Goal: Task Accomplishment & Management: Manage account settings

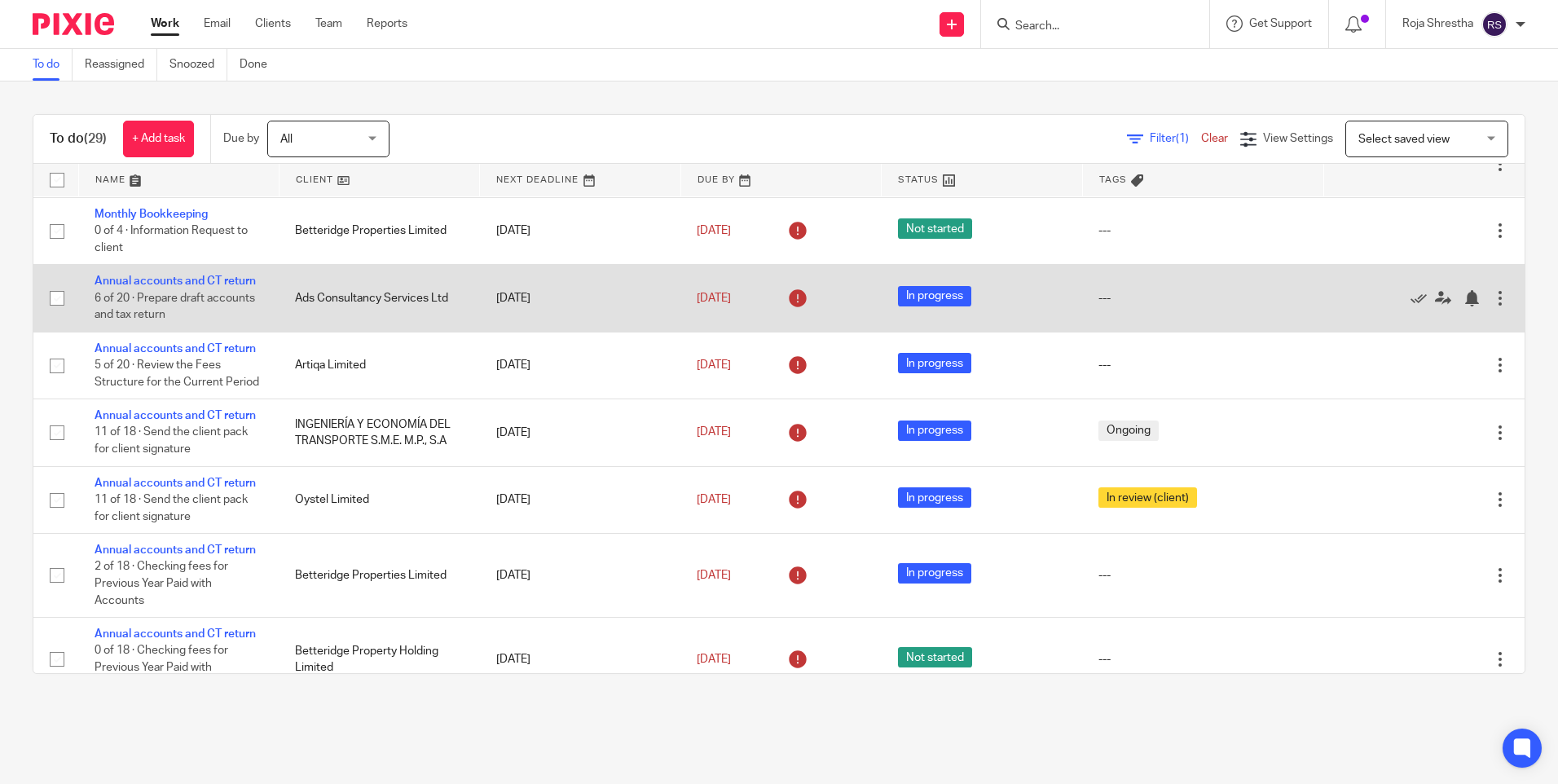
scroll to position [815, 0]
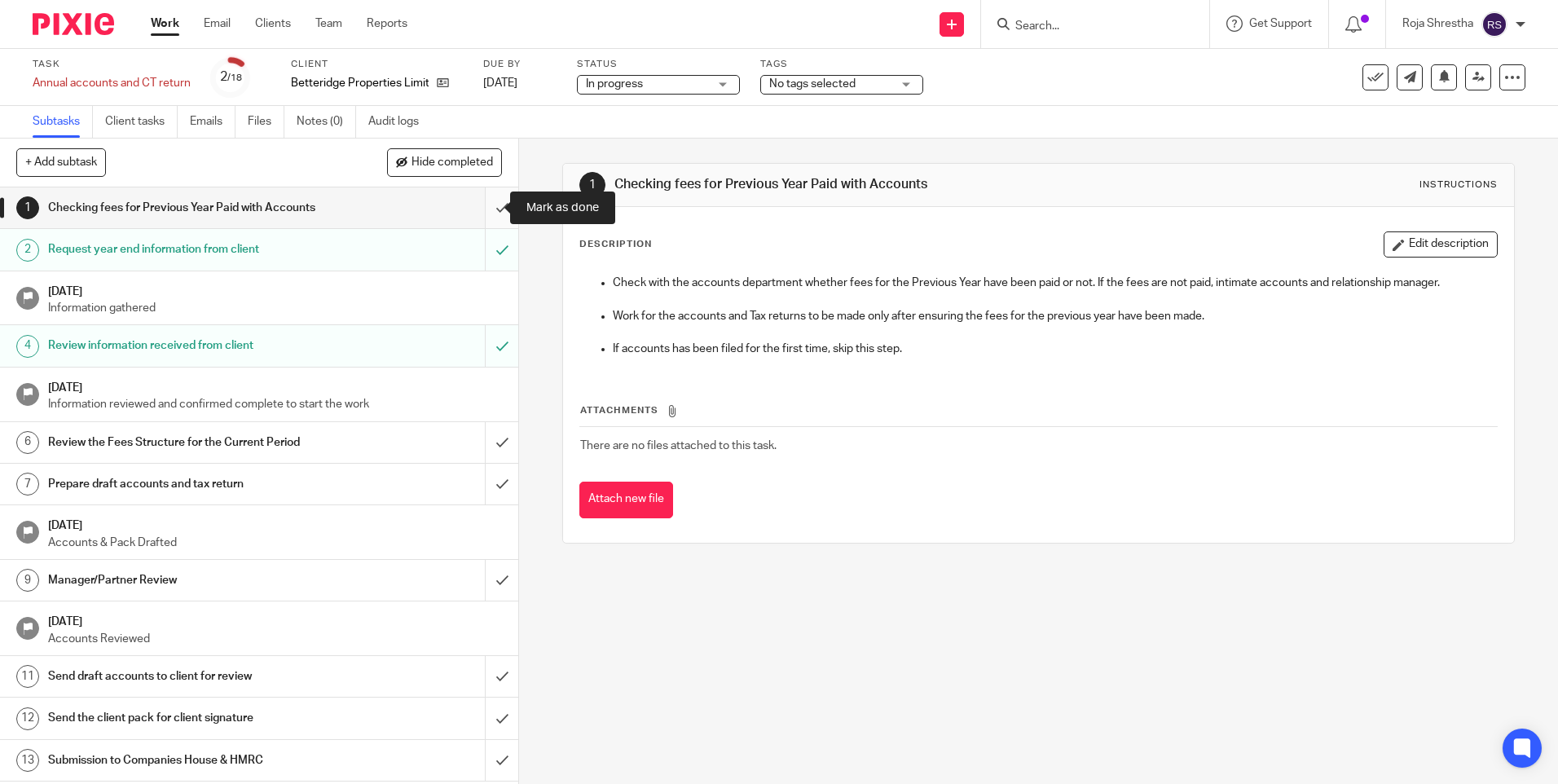
click at [489, 212] on input "submit" at bounding box center [259, 208] width 518 height 40
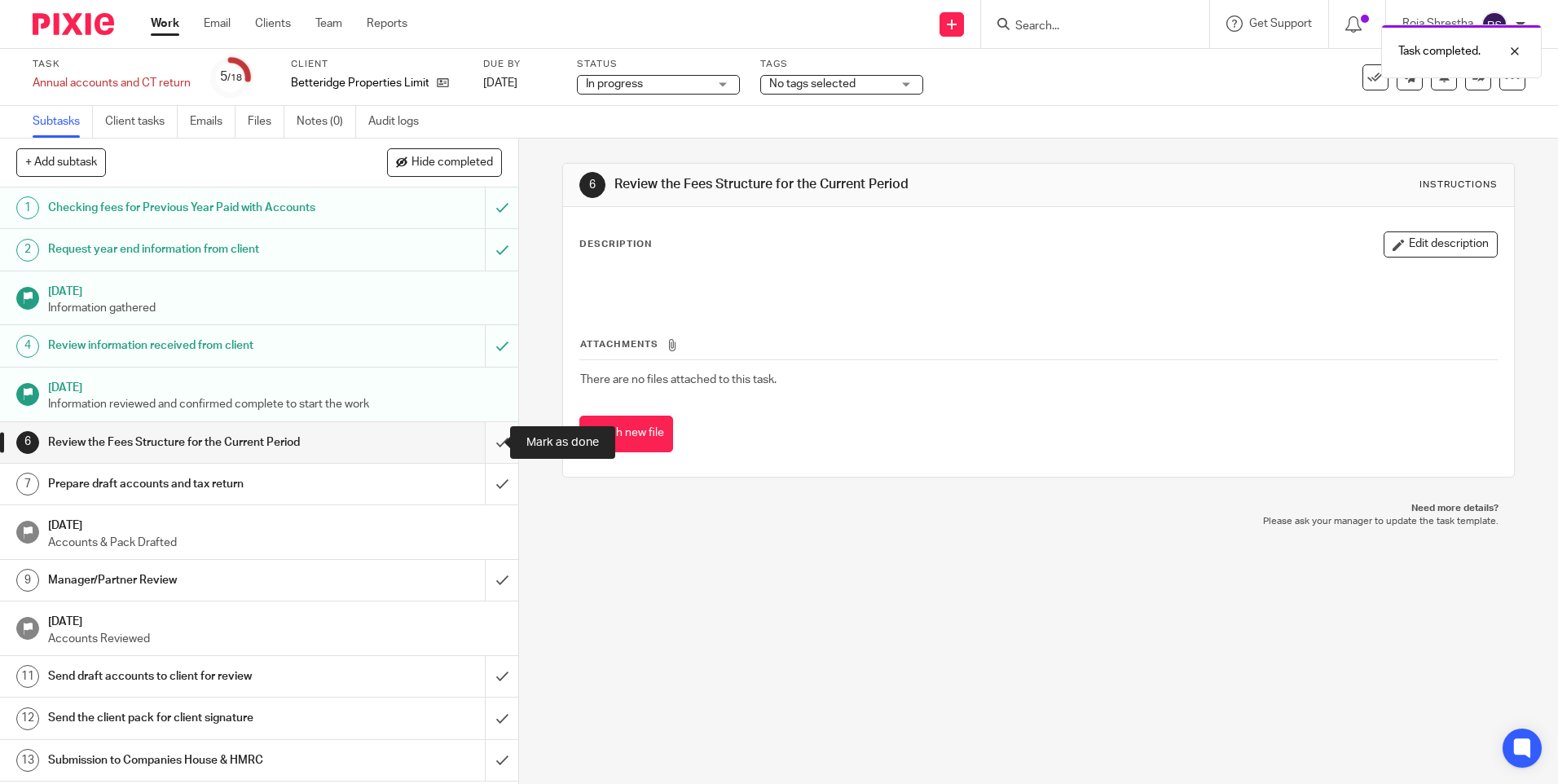
click at [479, 439] on input "submit" at bounding box center [259, 442] width 518 height 40
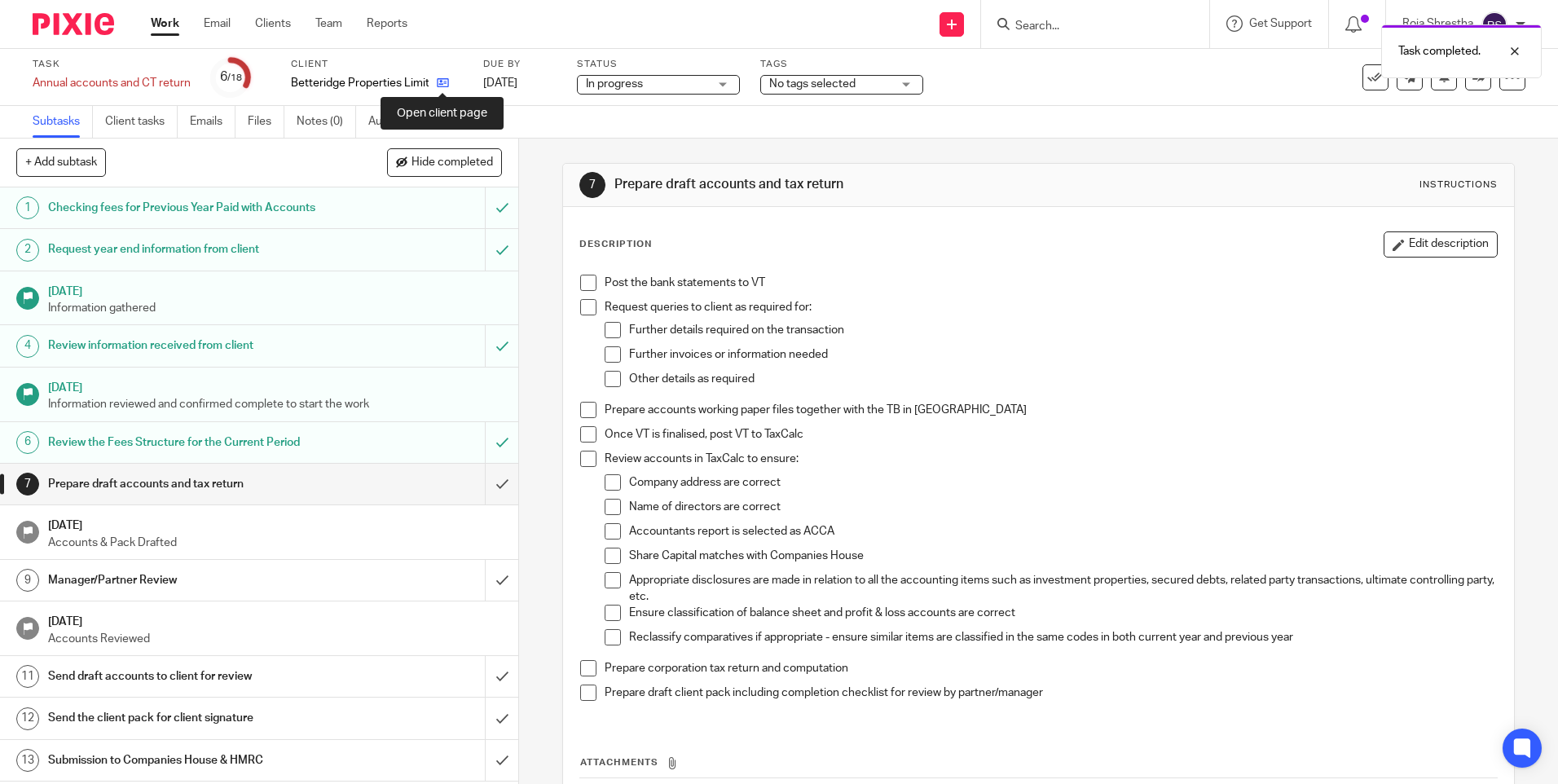
click at [448, 83] on icon at bounding box center [442, 82] width 12 height 12
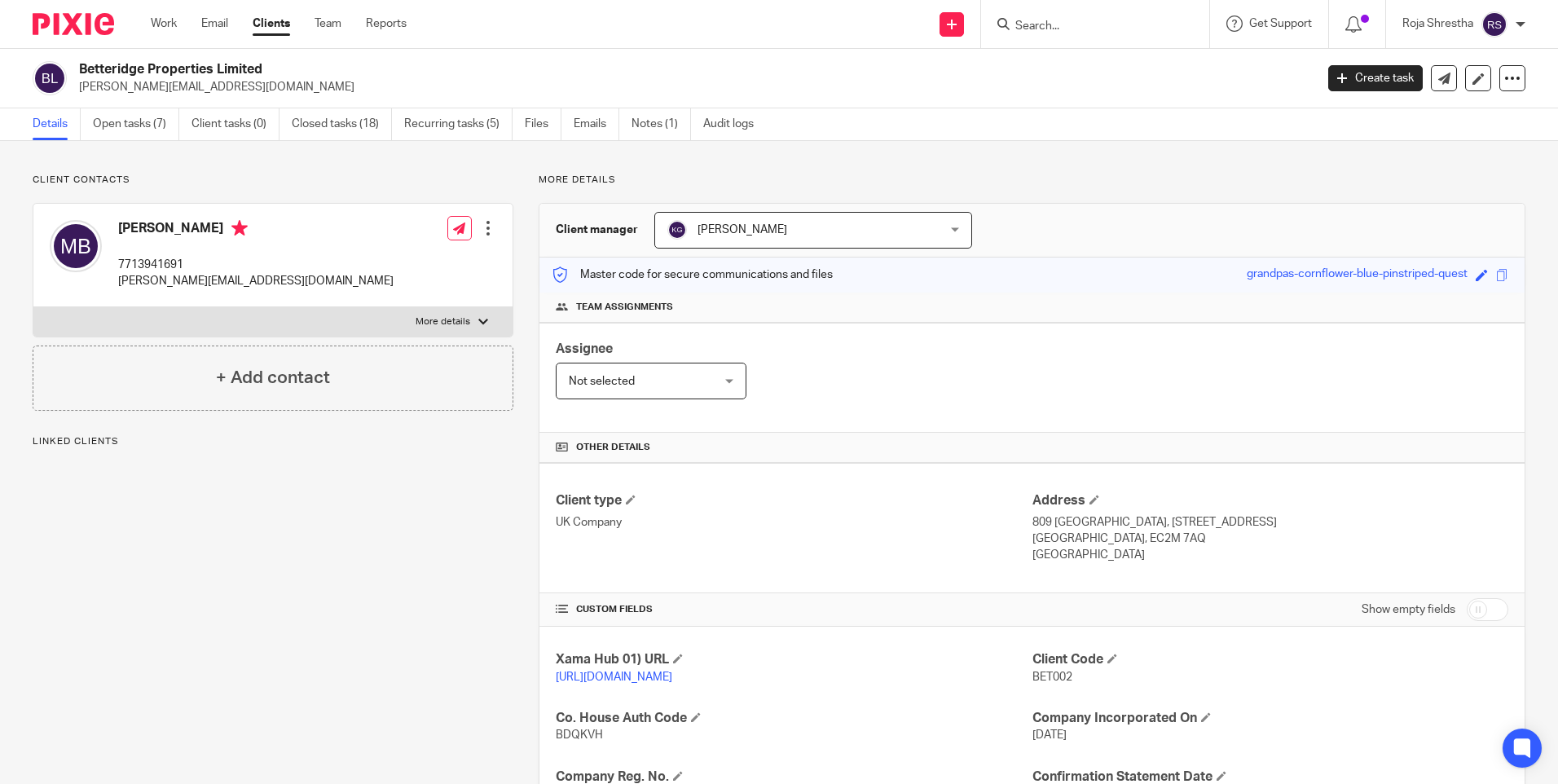
scroll to position [82, 0]
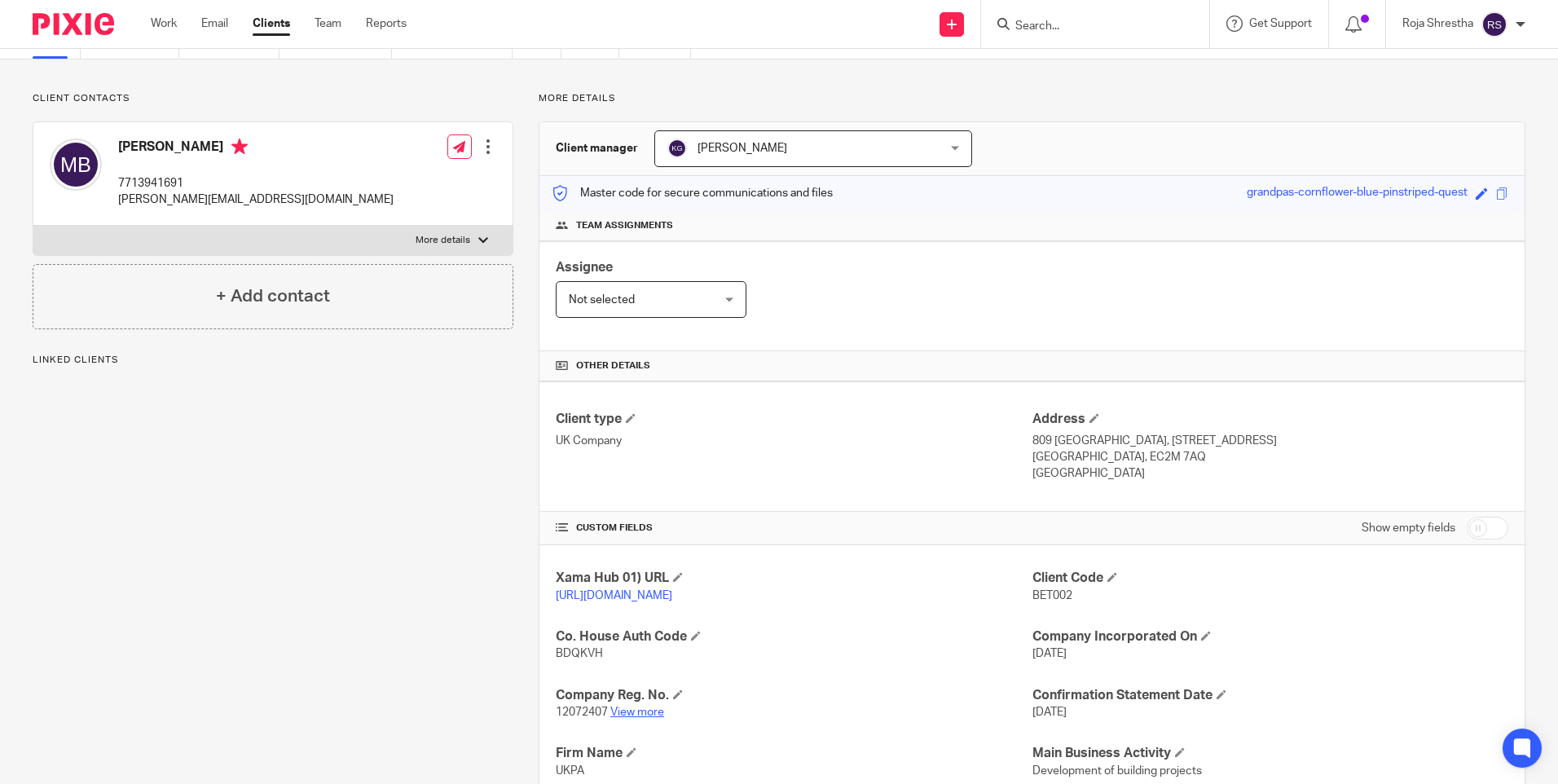
drag, startPoint x: 636, startPoint y: 721, endPoint x: 633, endPoint y: 729, distance: 8.5
click at [635, 720] on p "12072407 View more" at bounding box center [794, 713] width 476 height 16
click at [633, 718] on link "View more" at bounding box center [637, 712] width 54 height 11
